Goal: Information Seeking & Learning: Learn about a topic

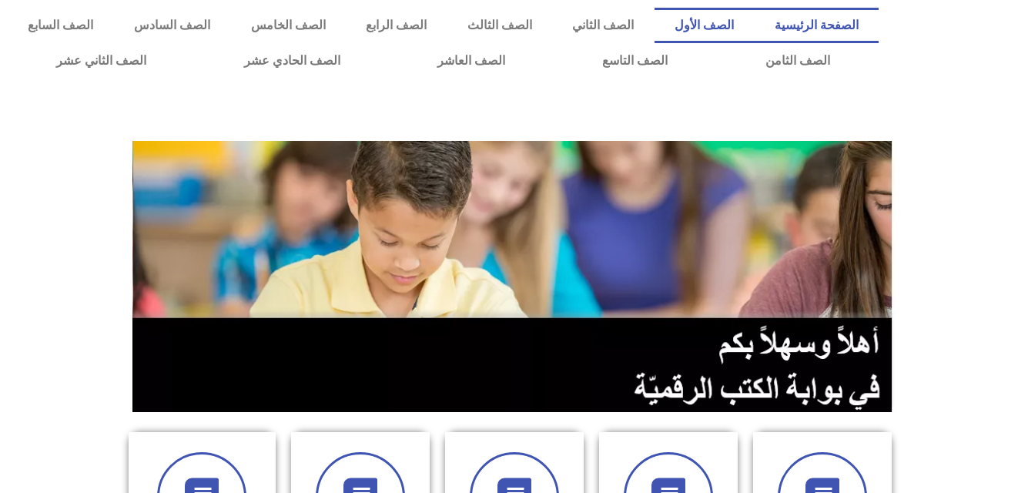
click at [753, 19] on link "الصف الأول" at bounding box center [705, 25] width 100 height 35
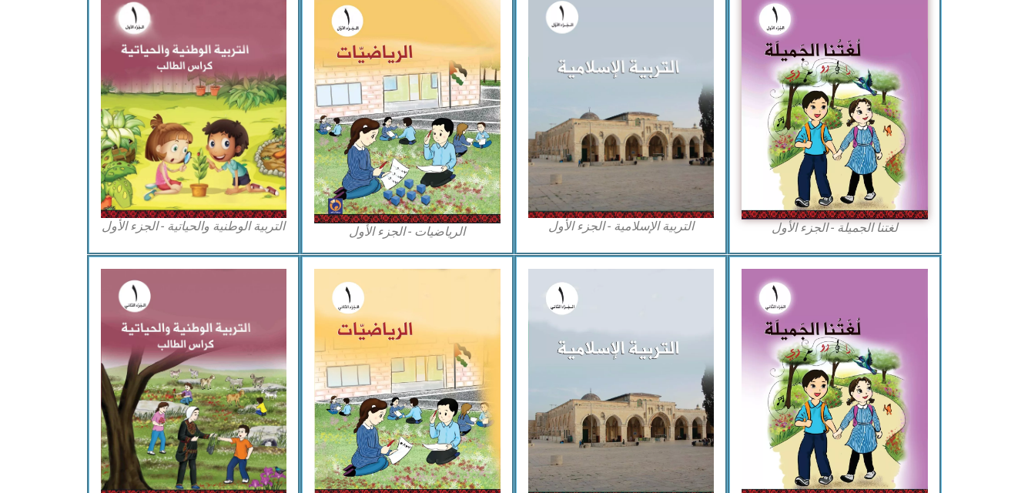
scroll to position [542, 0]
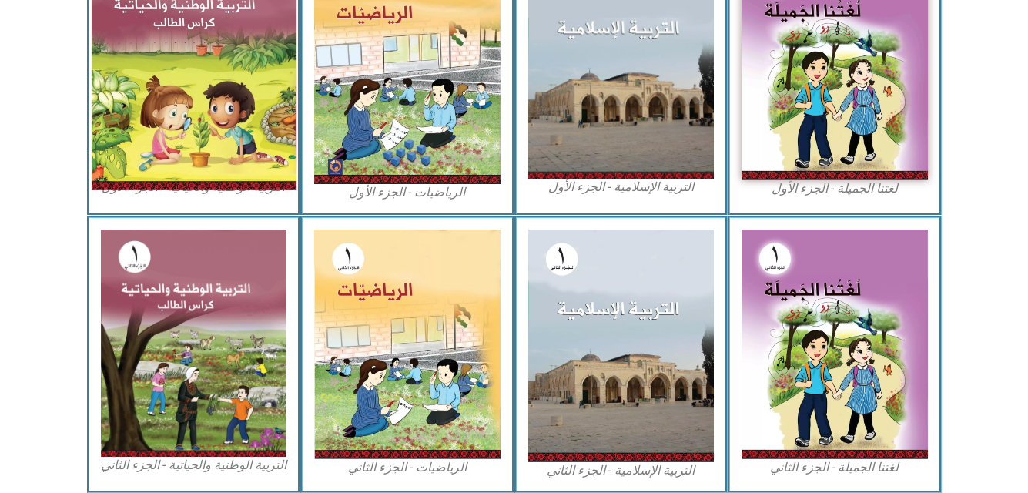
click at [115, 52] on img at bounding box center [193, 64] width 205 height 250
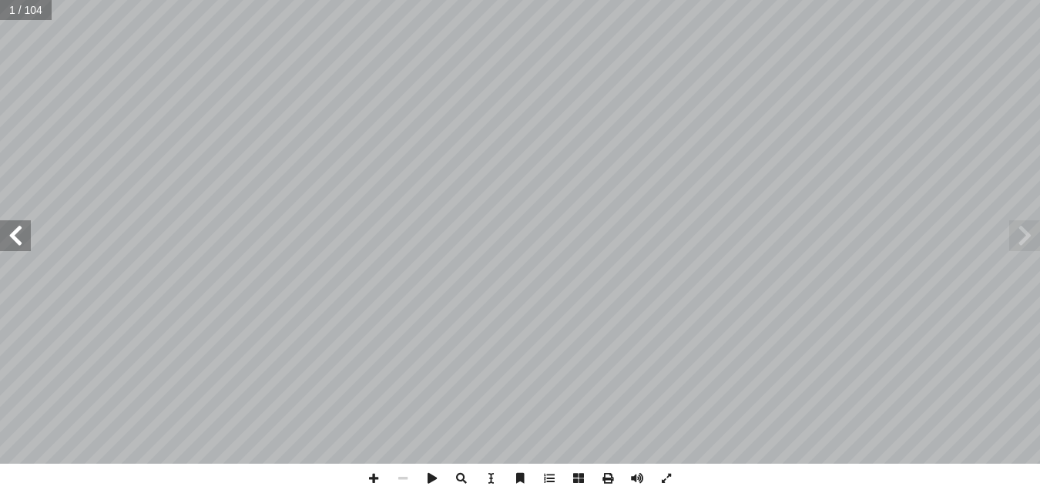
click at [21, 247] on span at bounding box center [15, 235] width 31 height 31
click at [22, 237] on span at bounding box center [15, 235] width 31 height 31
click at [19, 237] on span at bounding box center [15, 235] width 31 height 31
click at [24, 229] on span at bounding box center [15, 235] width 31 height 31
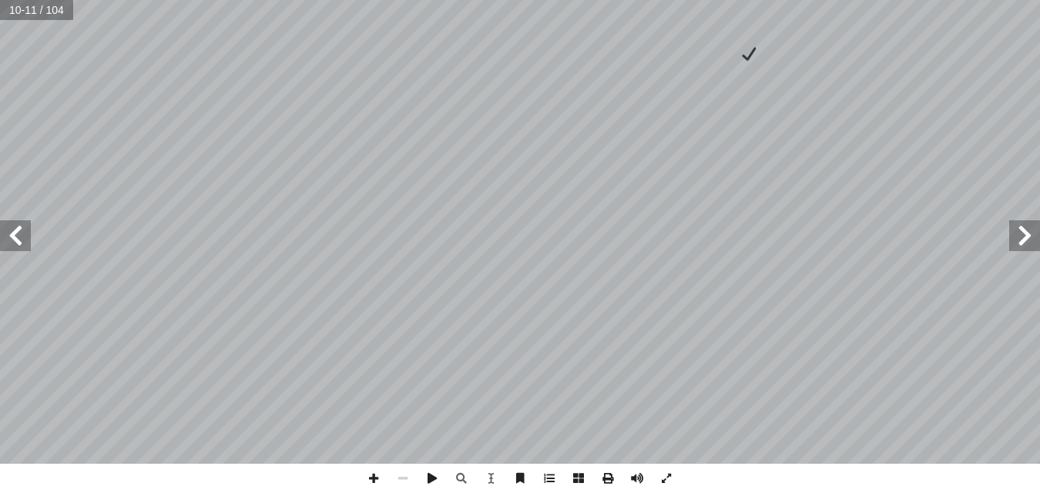
click at [22, 230] on span at bounding box center [15, 235] width 31 height 31
click at [18, 235] on span at bounding box center [15, 235] width 31 height 31
click at [26, 230] on span at bounding box center [15, 235] width 31 height 31
click at [371, 474] on span at bounding box center [373, 478] width 29 height 29
click at [404, 476] on span at bounding box center [402, 478] width 29 height 29
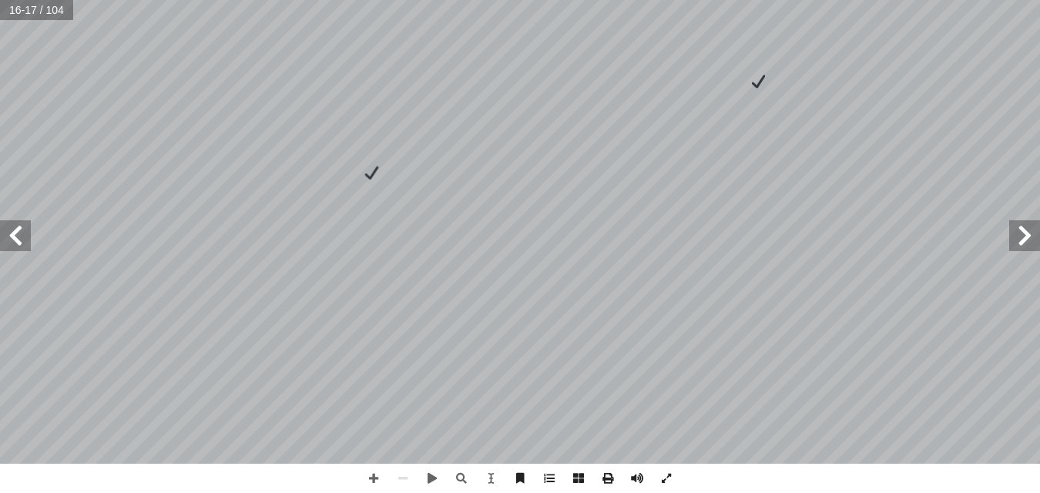
click at [17, 224] on span at bounding box center [15, 235] width 31 height 31
click at [25, 240] on span at bounding box center [15, 235] width 31 height 31
click at [26, 238] on span at bounding box center [15, 235] width 31 height 31
